Goal: Find specific page/section: Find specific page/section

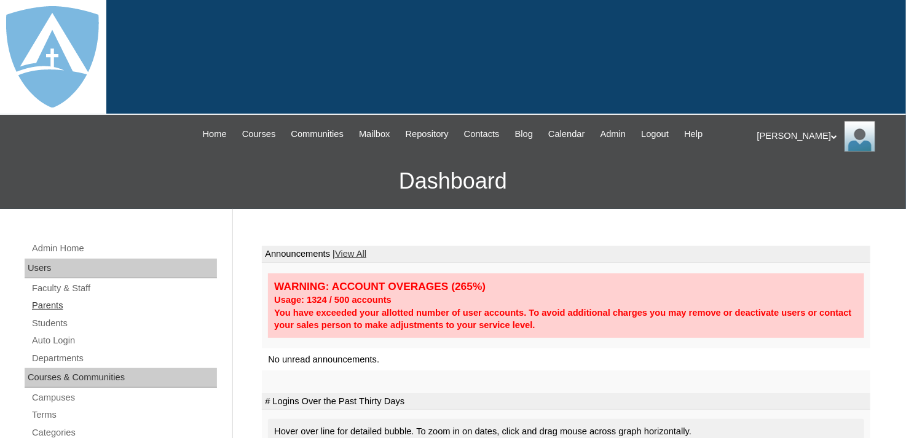
click at [46, 305] on link "Parents" at bounding box center [124, 305] width 186 height 15
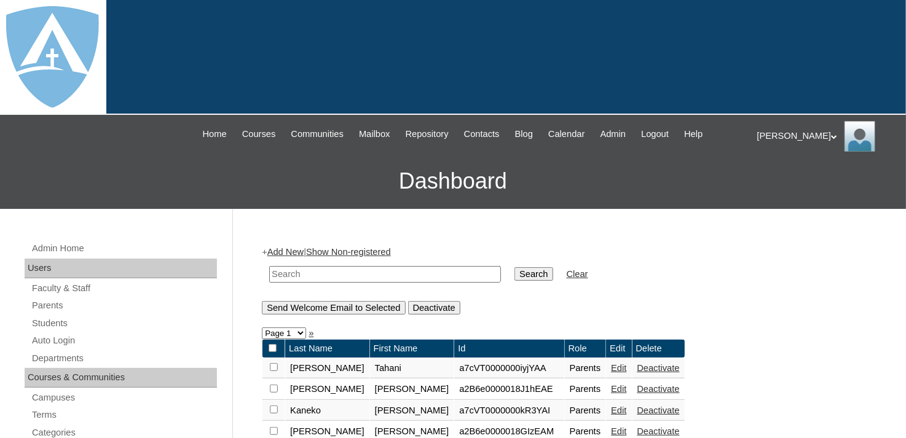
click at [322, 272] on input "text" at bounding box center [385, 274] width 232 height 17
type input "brown"
click at [514, 267] on input "Search" at bounding box center [533, 274] width 38 height 14
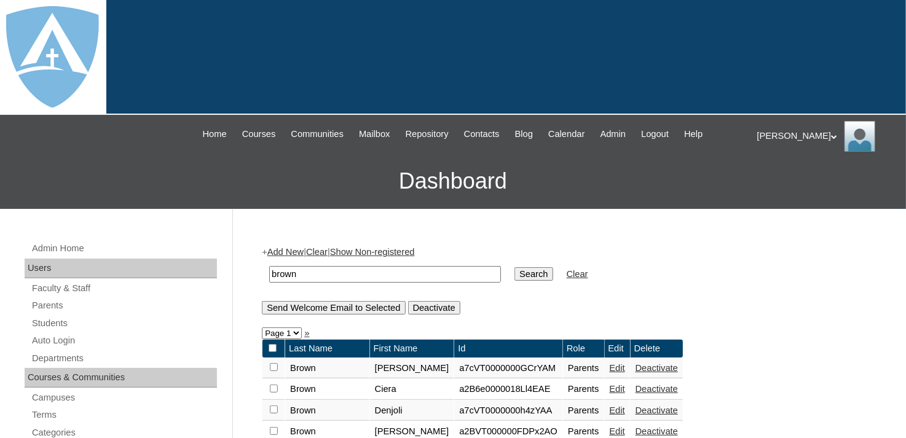
click at [514, 272] on input "Search" at bounding box center [533, 274] width 38 height 14
click at [514, 273] on input "Search" at bounding box center [533, 274] width 38 height 14
drag, startPoint x: 315, startPoint y: 274, endPoint x: 266, endPoint y: 276, distance: 49.2
click at [266, 276] on td "brown" at bounding box center [385, 274] width 244 height 29
type input "[PERSON_NAME]"
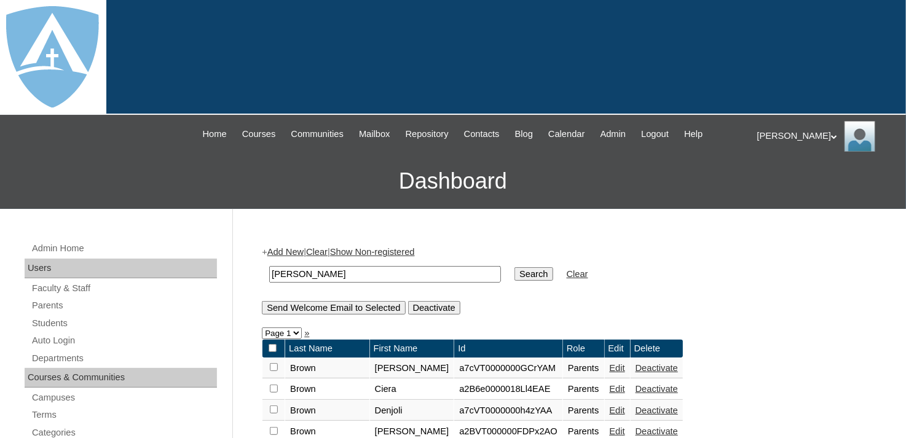
click at [514, 267] on input "Search" at bounding box center [533, 274] width 38 height 14
